Goal: Task Accomplishment & Management: Complete application form

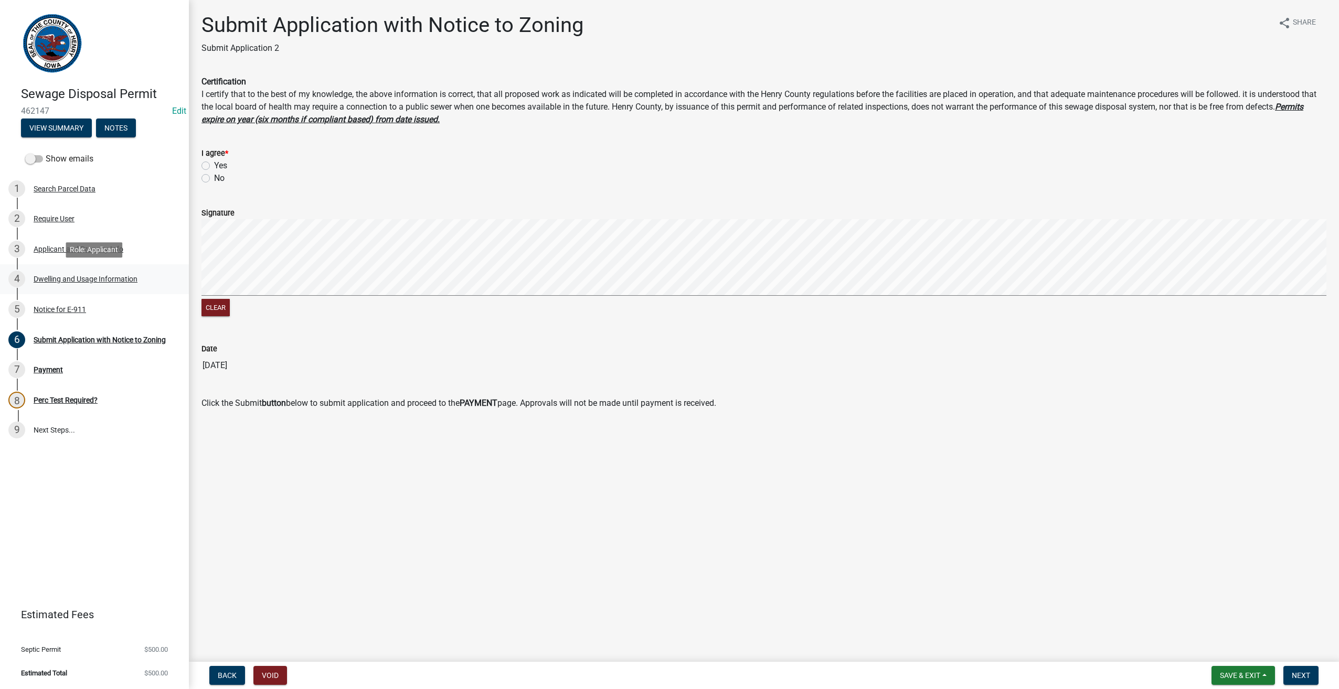
click at [65, 274] on div "4 Dwelling and Usage Information" at bounding box center [90, 279] width 164 height 17
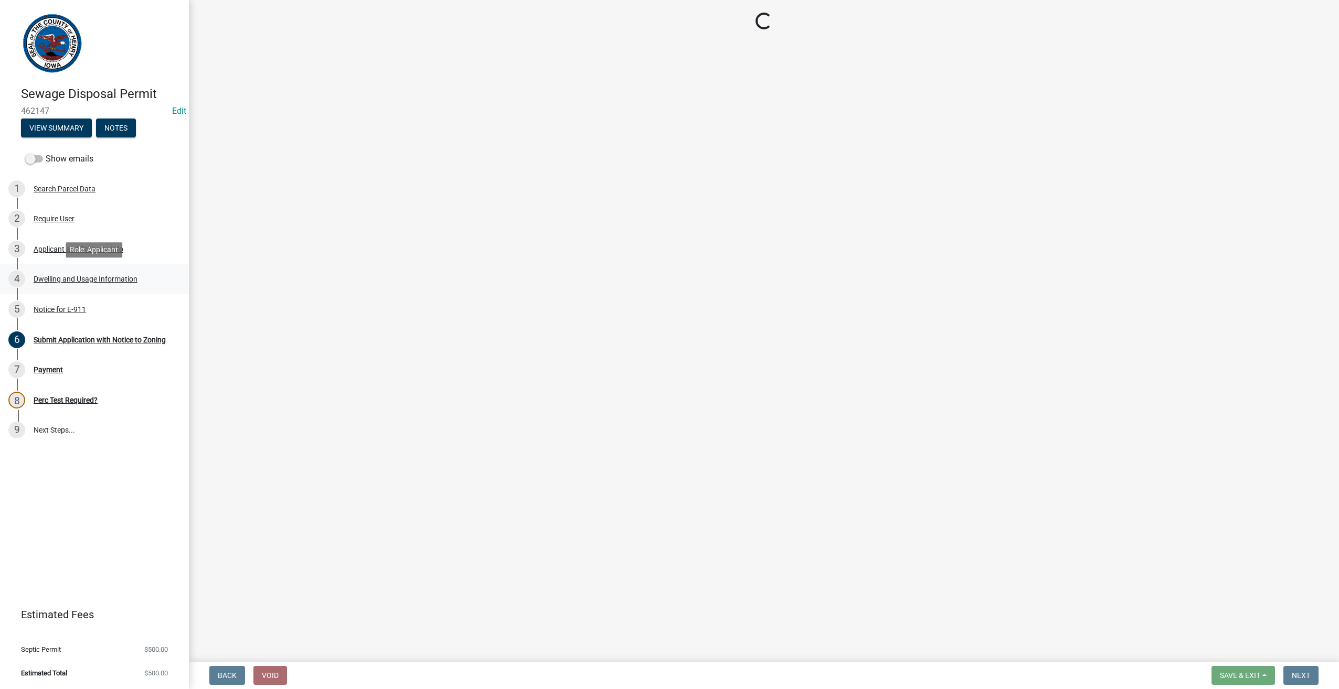
select select "f8475467-ace5-4783-87da-8c1d1e73fcca"
select select "026d1f52-f79c-4eee-8aa1-44d2b31f964c"
select select "f329f229-4372-49f3-ad90-d4c2245d1078"
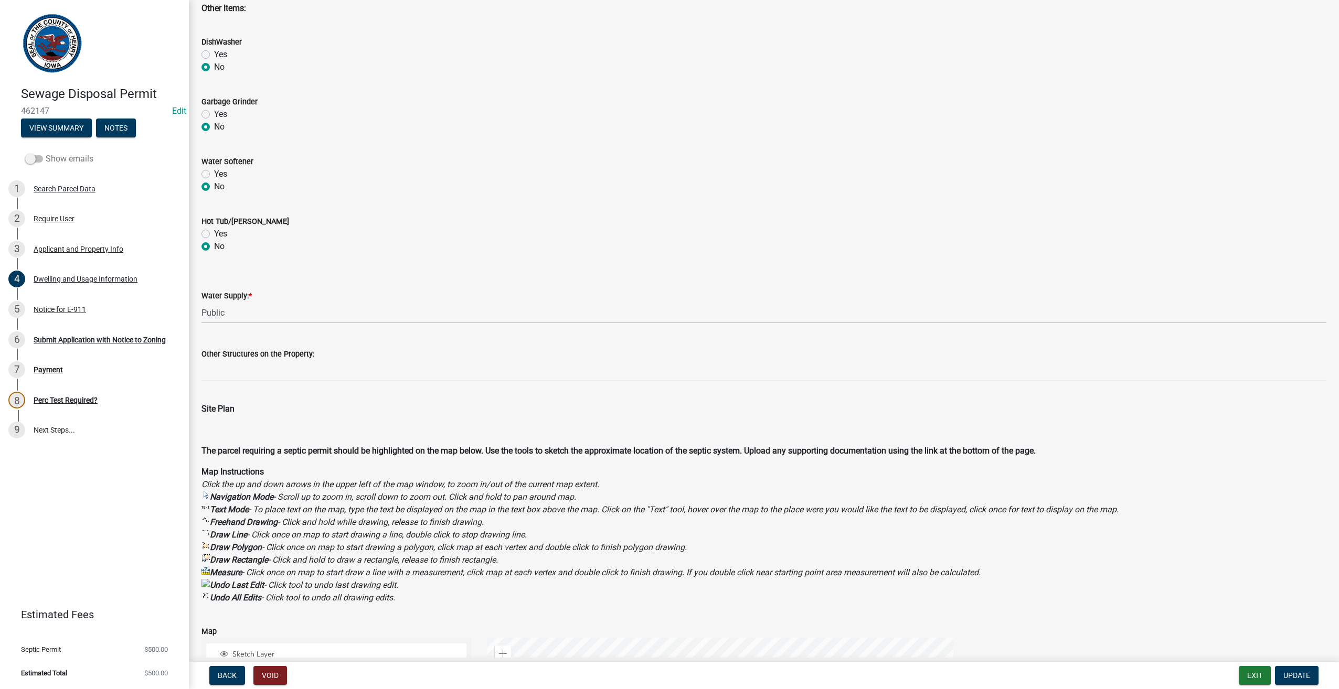
scroll to position [577, 0]
click at [55, 220] on div "Require User" at bounding box center [54, 218] width 41 height 7
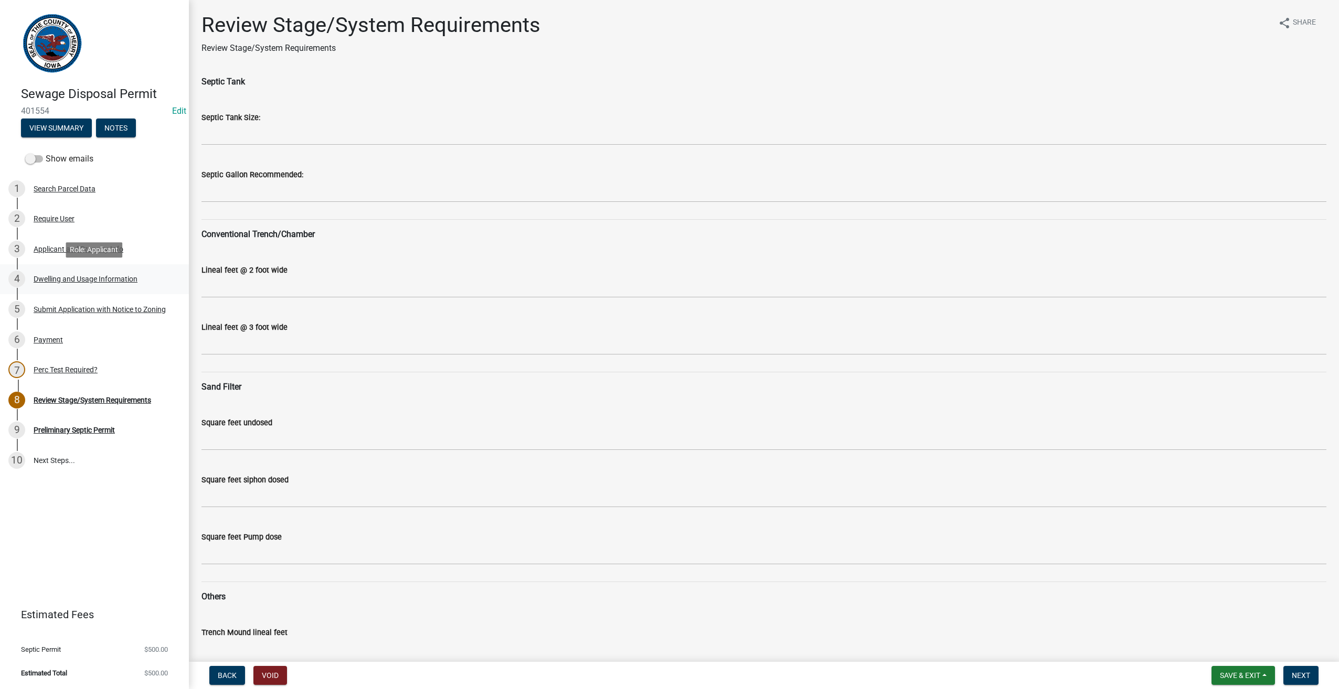
click at [55, 277] on div "Dwelling and Usage Information" at bounding box center [86, 278] width 104 height 7
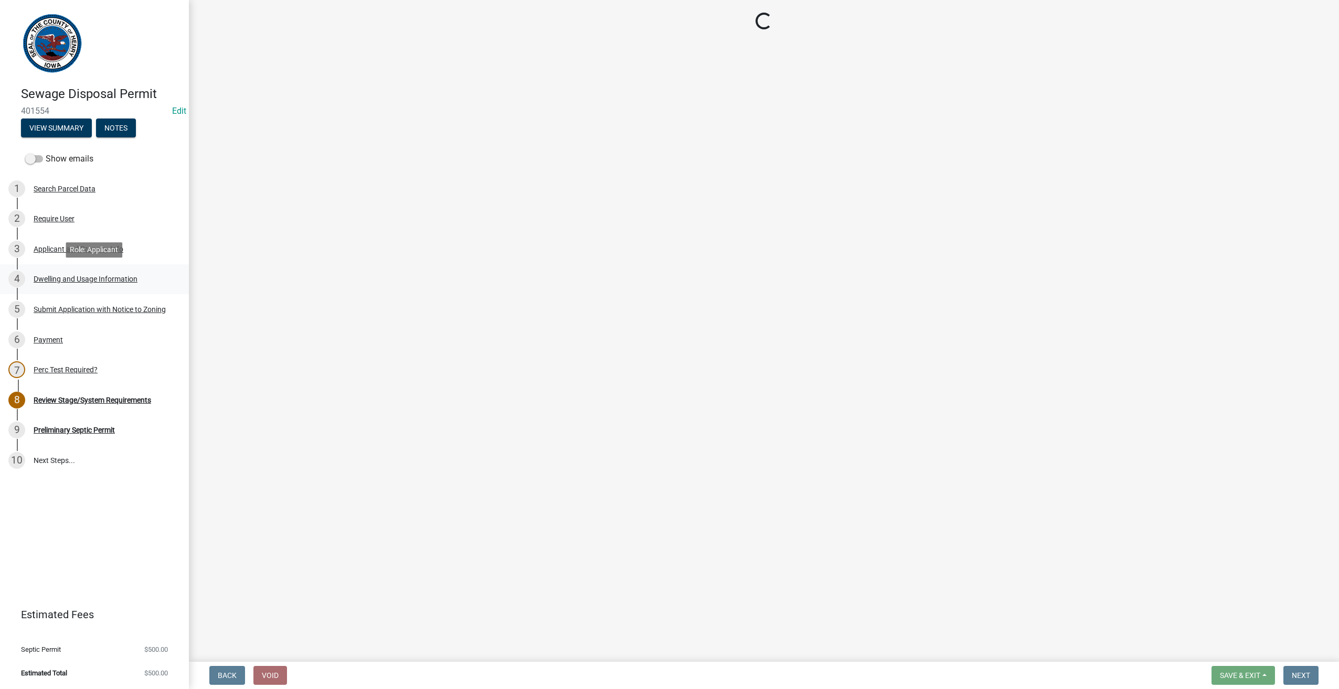
select select "198902dc-fde5-435a-95d5-2aa6a1831cda"
select select "f329f229-4372-49f3-ad90-d4c2245d1078"
select select "2c03314f-f7f6-45b2-93f7-ecc00ac9a398"
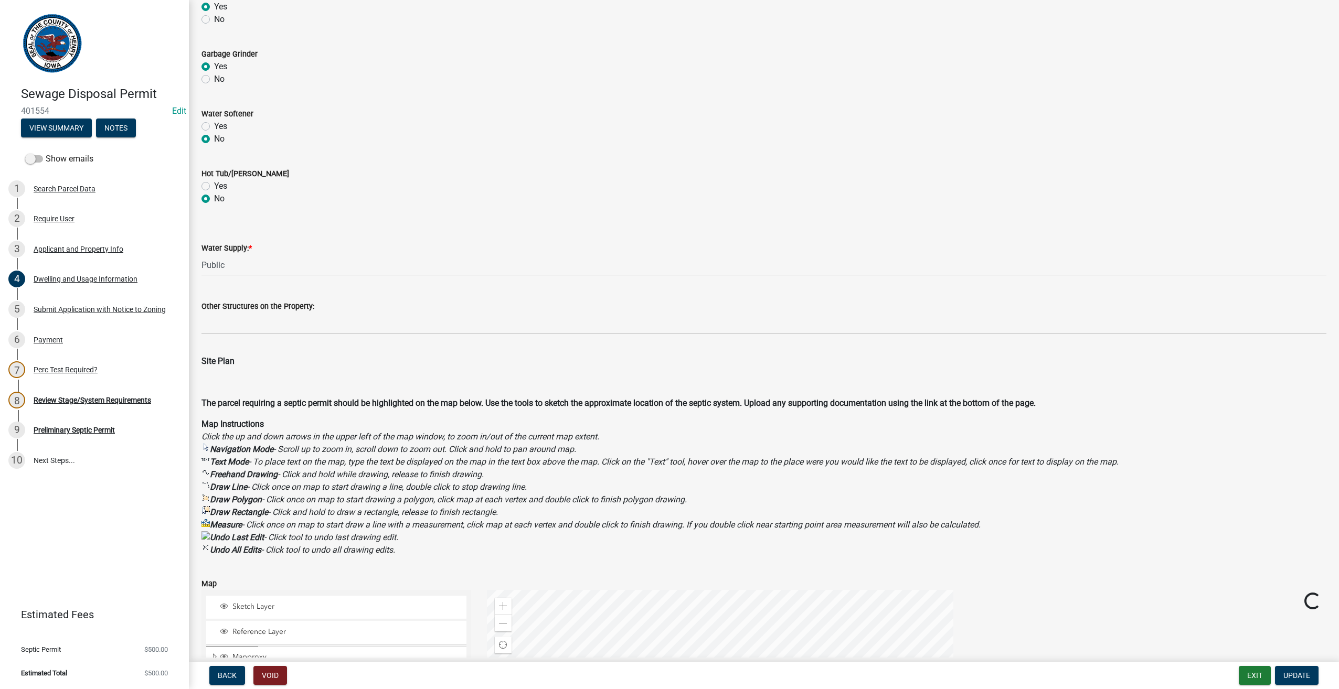
scroll to position [612, 0]
click at [57, 247] on div "Applicant and Property Info" at bounding box center [79, 249] width 90 height 7
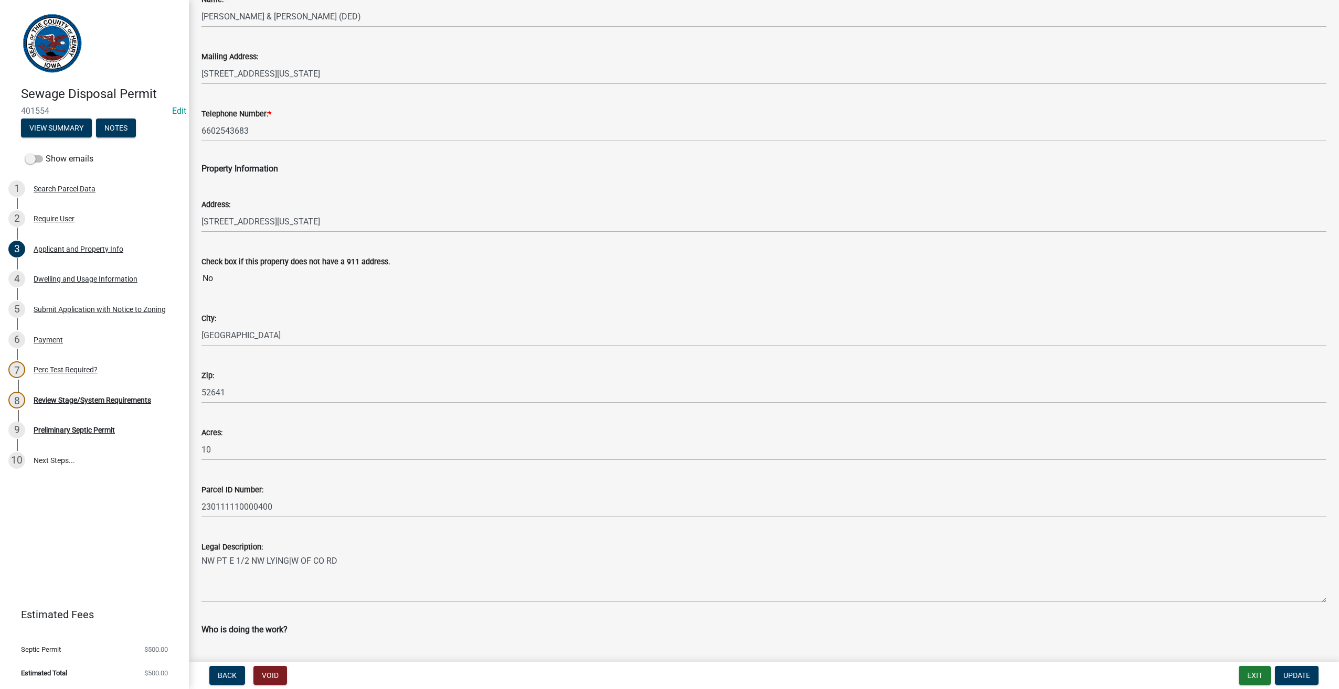
scroll to position [280, 0]
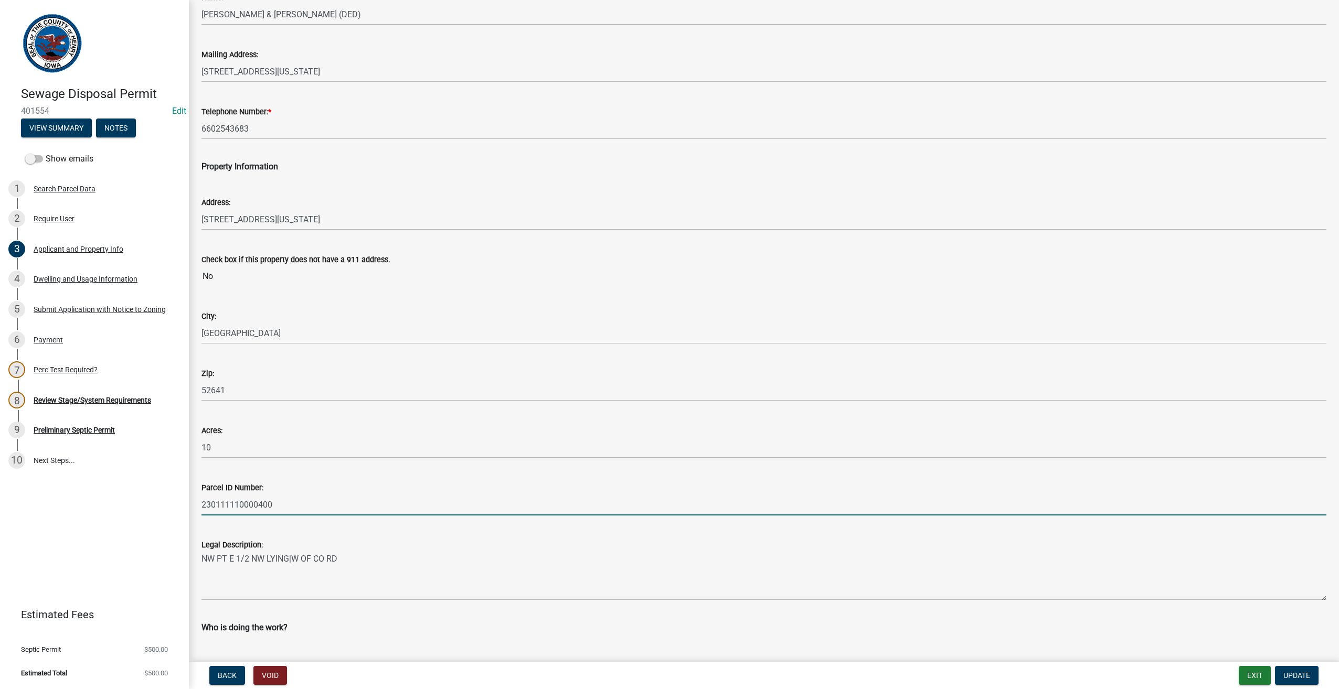
drag, startPoint x: 208, startPoint y: 503, endPoint x: 202, endPoint y: 504, distance: 5.8
click at [203, 504] on input "230111110000400" at bounding box center [763, 505] width 1125 height 22
drag, startPoint x: 267, startPoint y: 502, endPoint x: 256, endPoint y: 506, distance: 11.8
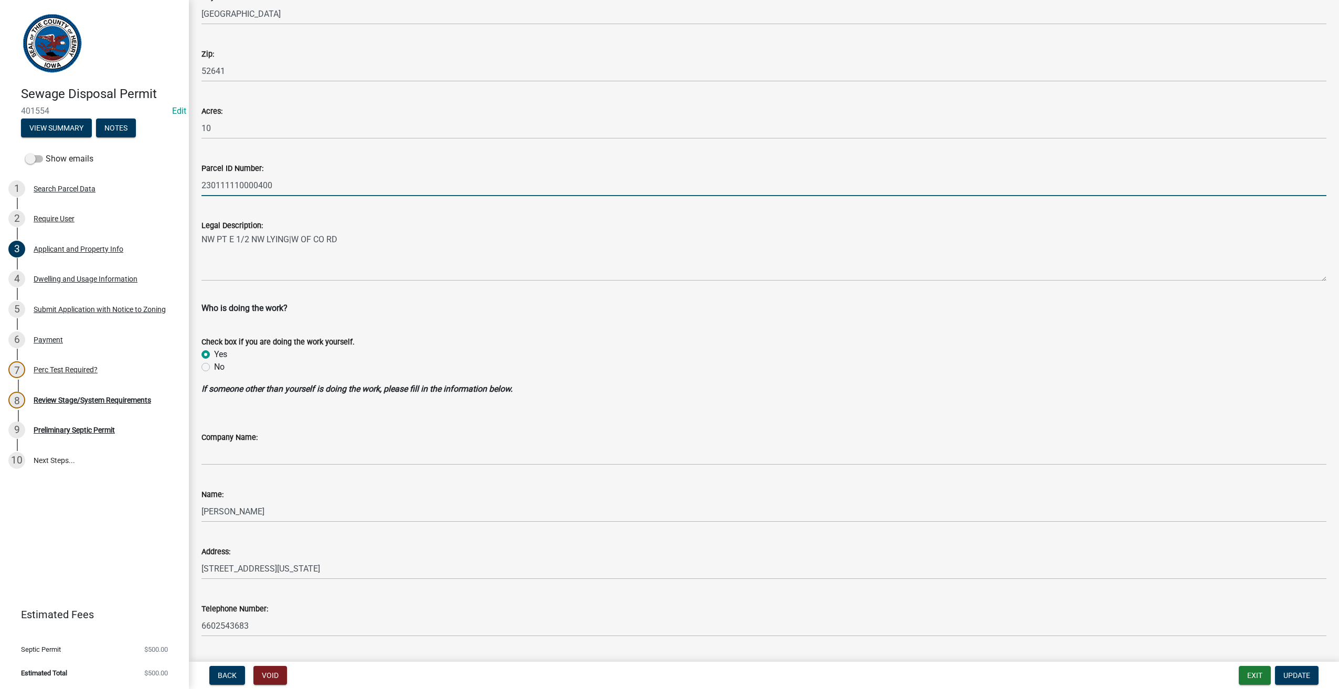
scroll to position [627, 0]
